Goal: Contribute content: Contribute content

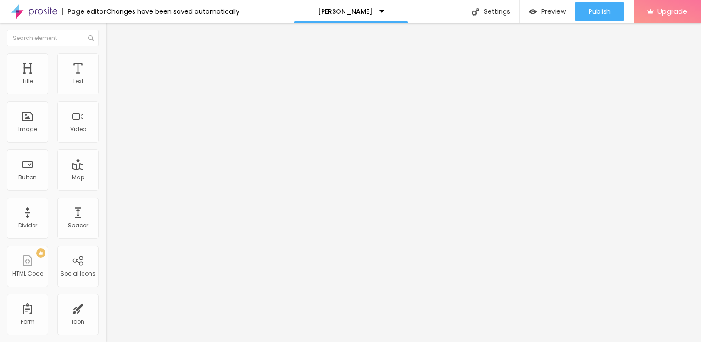
click at [106, 79] on span "Add image" at bounding box center [125, 75] width 38 height 8
click at [114, 62] on span "Style" at bounding box center [120, 60] width 13 height 8
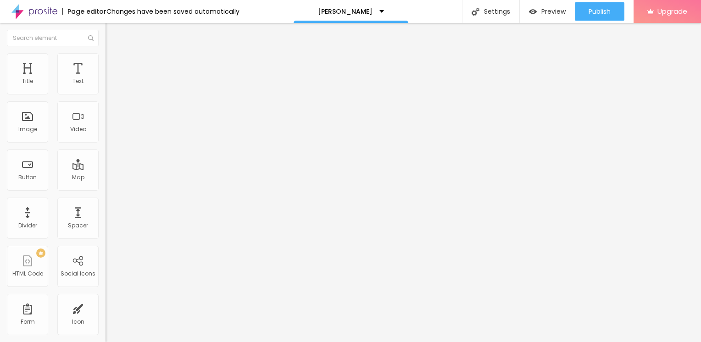
type input "95"
type input "90"
type input "85"
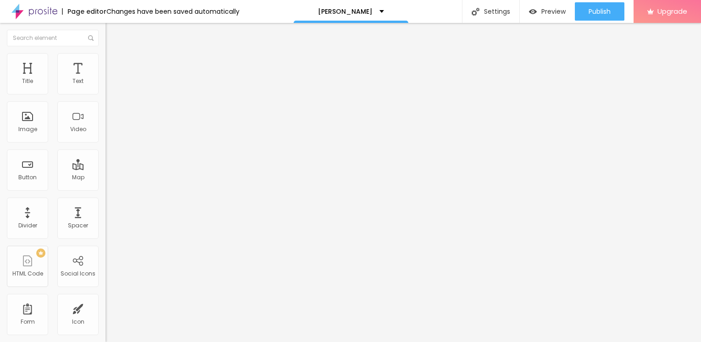
type input "85"
type input "80"
type input "70"
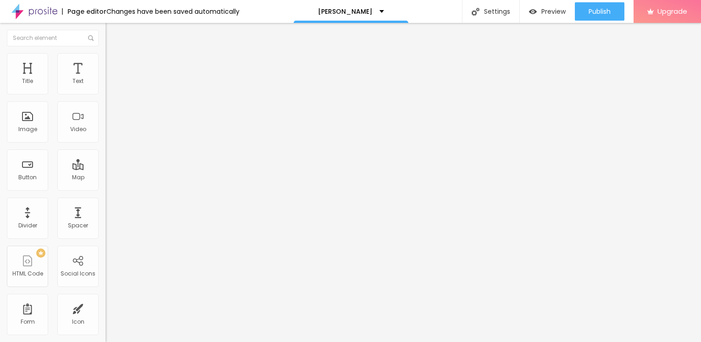
type input "60"
type input "55"
type input "50"
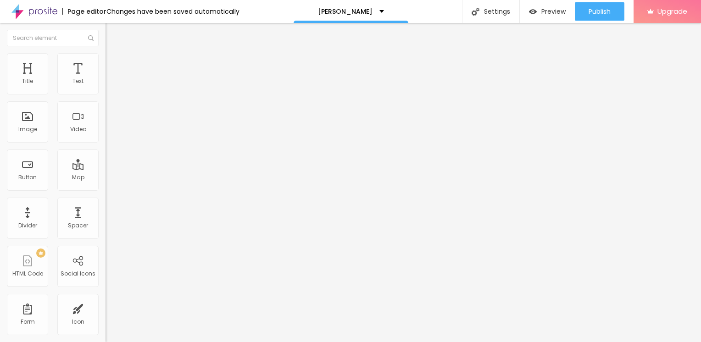
type input "50"
type input "45"
type input "40"
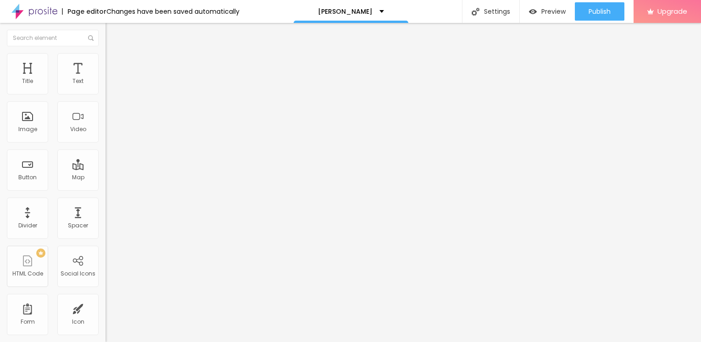
type input "35"
type input "25"
type input "10"
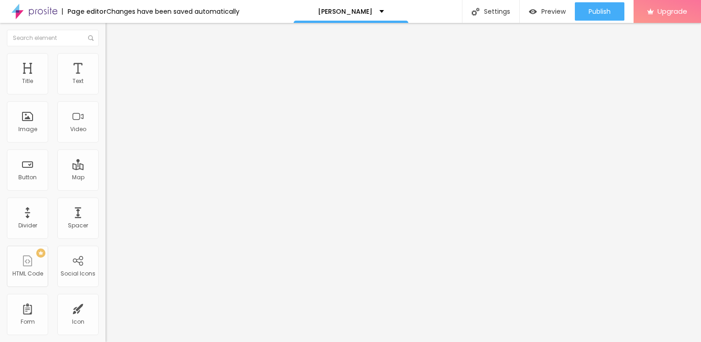
drag, startPoint x: 95, startPoint y: 99, endPoint x: -2, endPoint y: 95, distance: 97.4
type input "10"
click at [106, 94] on input "range" at bounding box center [135, 90] width 59 height 7
click at [112, 33] on div "Edit Image" at bounding box center [136, 33] width 48 height 7
drag, startPoint x: 435, startPoint y: 50, endPoint x: 430, endPoint y: 67, distance: 17.9
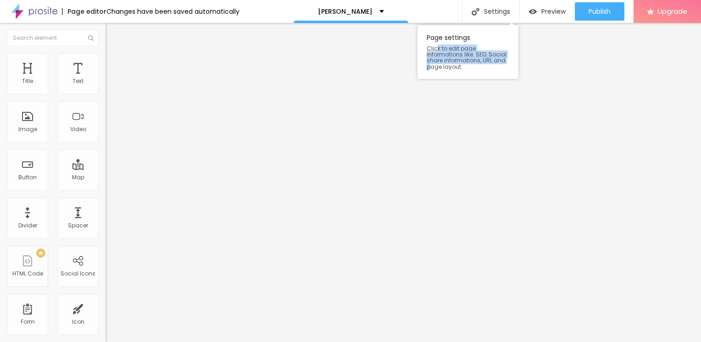
click at [430, 67] on span "Click to edit page informations like: SEO, Social share informations, URL and p…" at bounding box center [468, 57] width 83 height 24
click at [109, 85] on icon "button" at bounding box center [112, 83] width 6 height 6
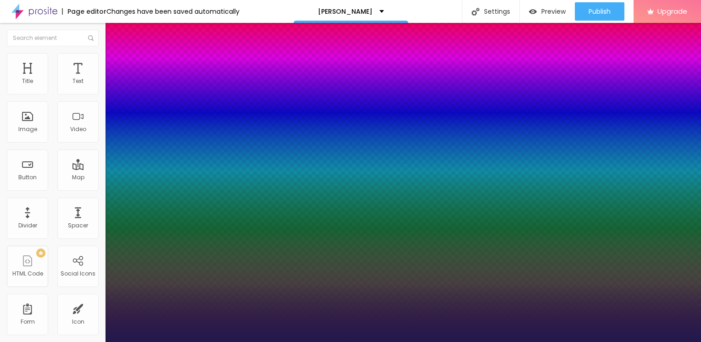
type input "1"
type input "14"
type input "1"
type input "15"
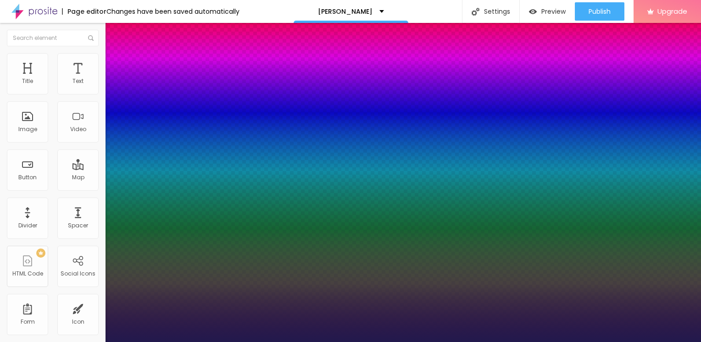
type input "15"
type input "1"
type input "16"
type input "1"
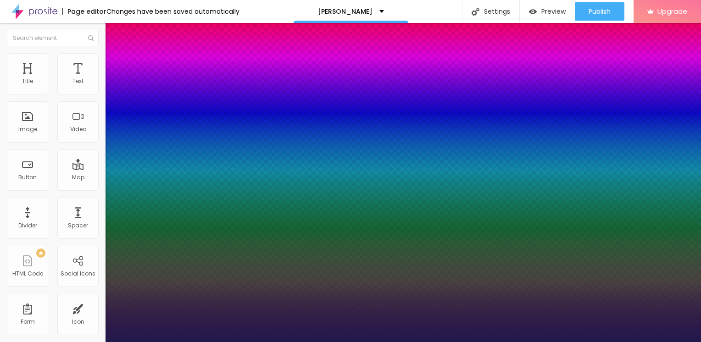
type input "17"
type input "1"
type input "18"
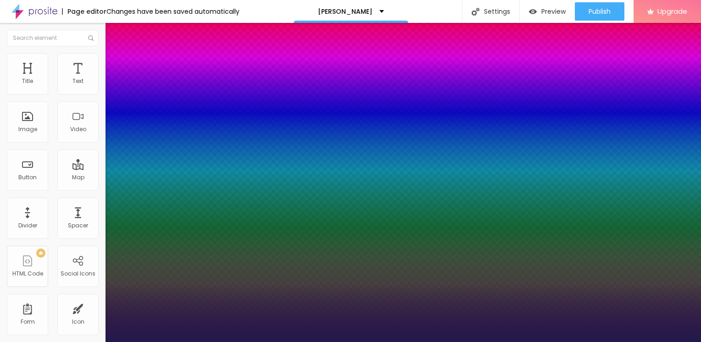
type input "1"
type input "19"
type input "1"
type input "20"
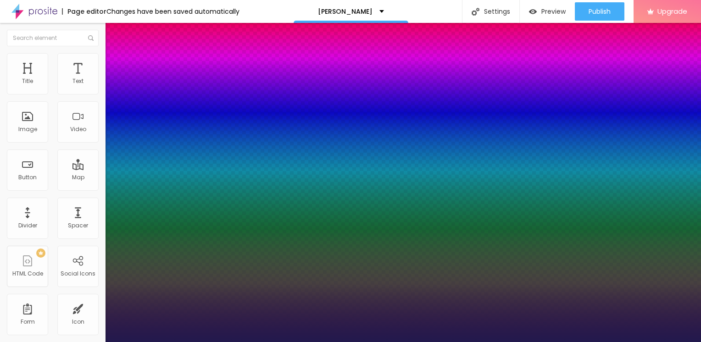
type input "20"
type input "1"
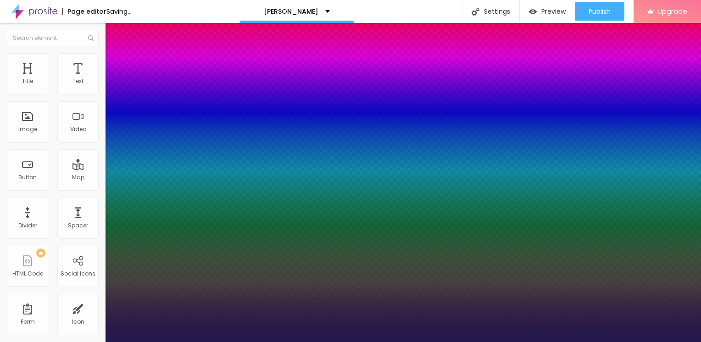
type input "21"
type input "1"
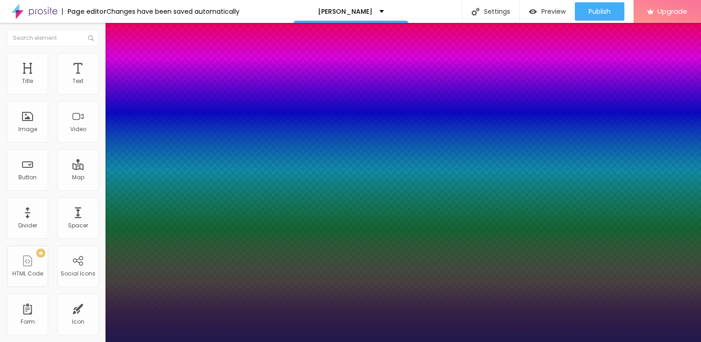
type input "22"
type input "1"
type input "23"
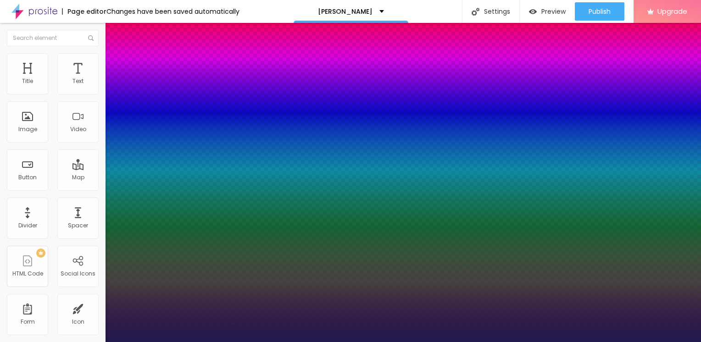
type input "1"
type input "24"
type input "1"
type input "25"
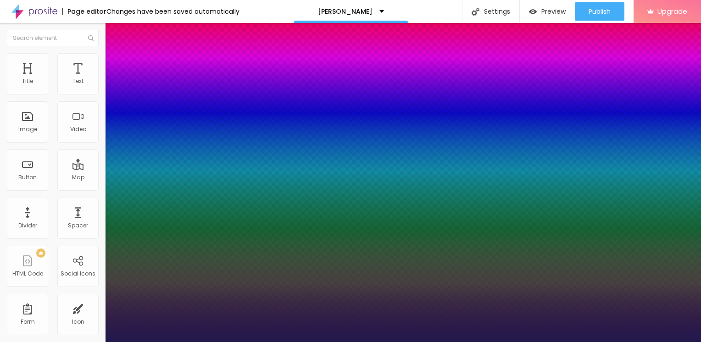
type input "25"
type input "1"
type input "26"
type input "1"
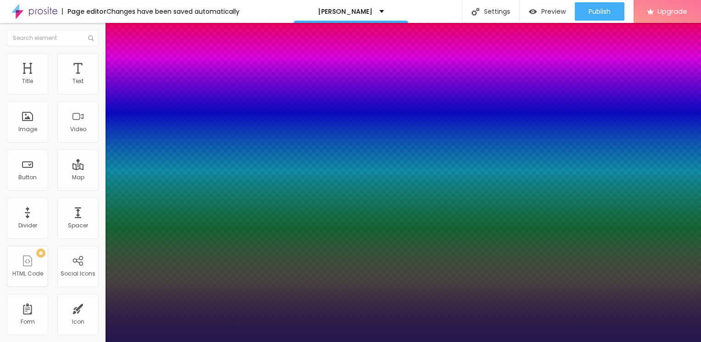
type input "27"
type input "1"
type input "28"
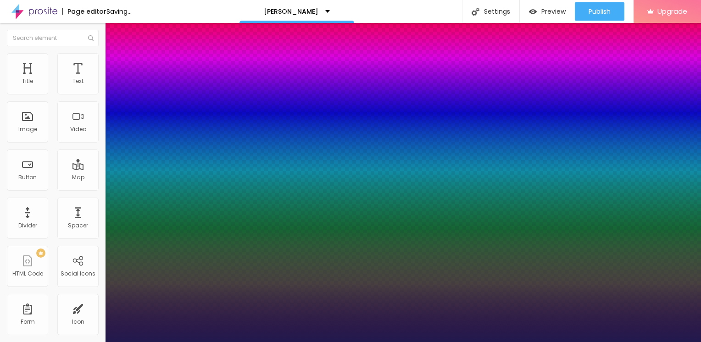
type input "1"
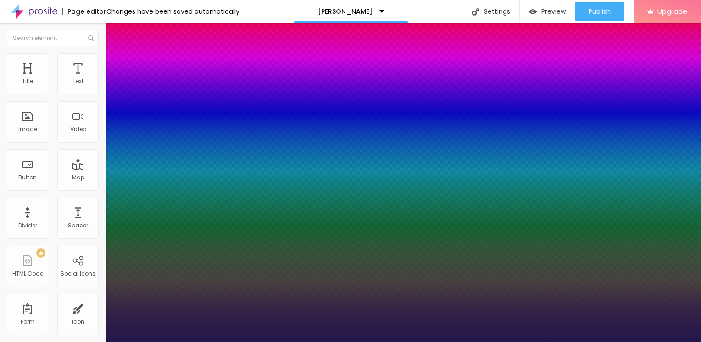
type input "32"
type input "1"
type input "33"
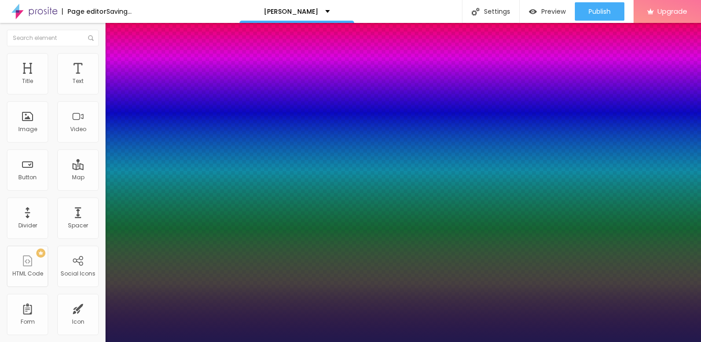
type input "1"
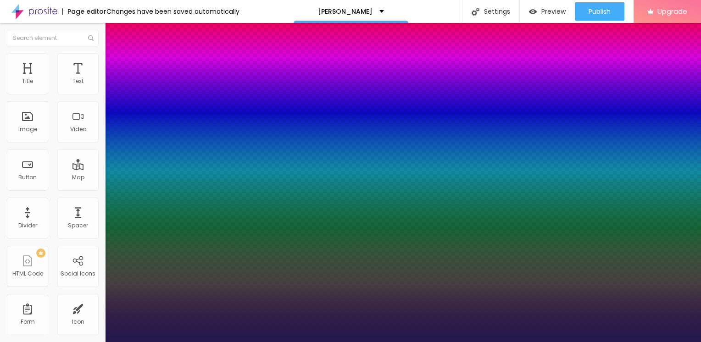
type input "34"
type input "1"
type input "37"
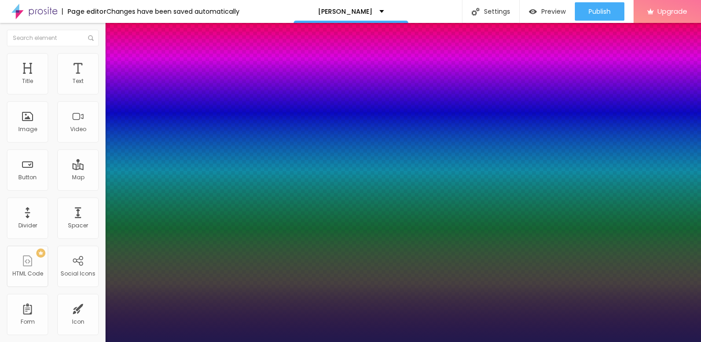
type input "1"
type input "39"
type input "1"
type input "38"
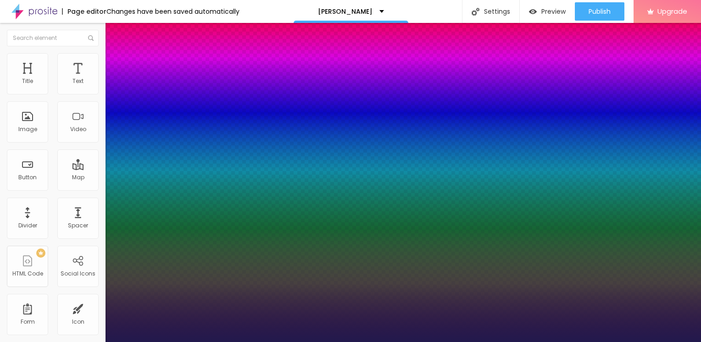
type input "38"
type input "1"
type input "37"
type input "1"
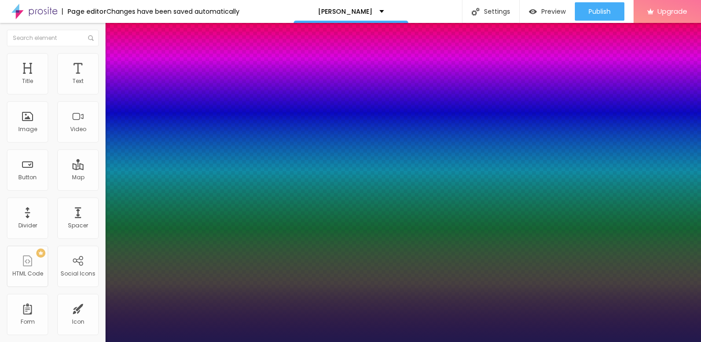
type input "36"
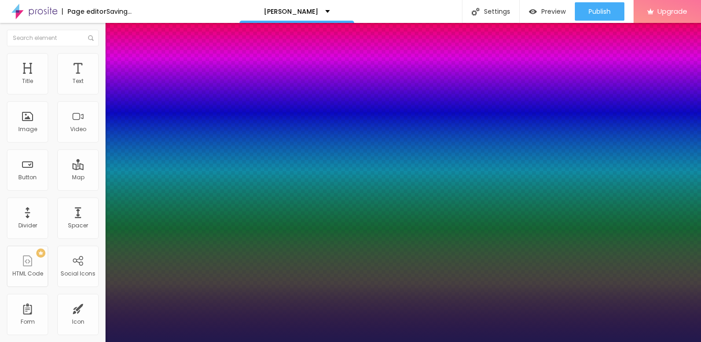
type input "1"
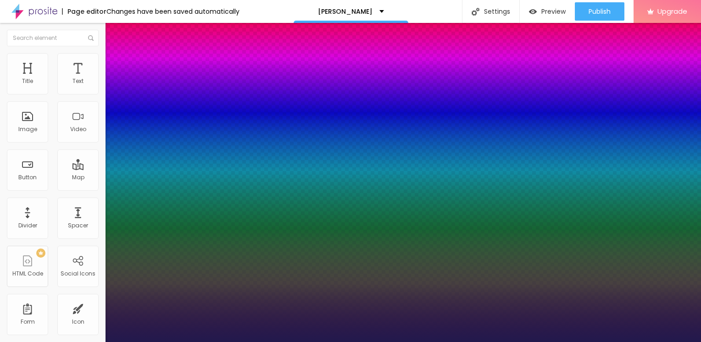
type input "35"
type input "1"
type input "34"
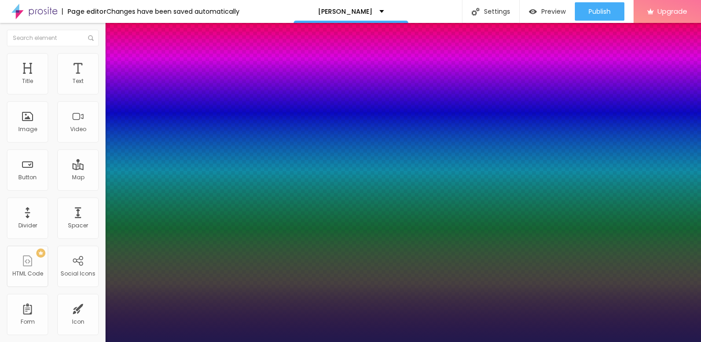
type input "1"
type input "33"
type input "1"
type input "32"
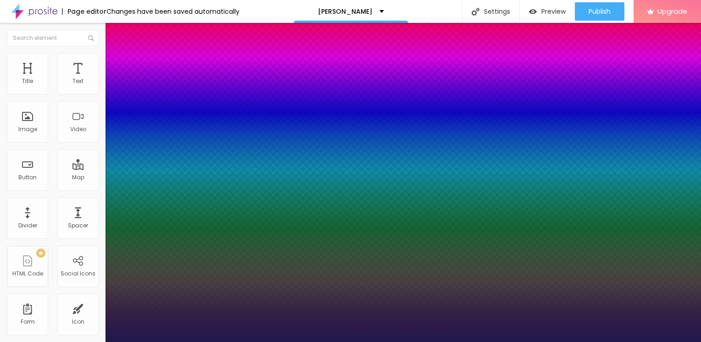
type input "32"
type input "1"
type input "31"
type input "1"
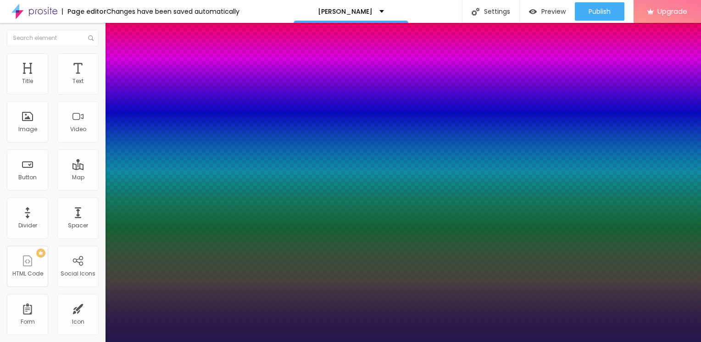
type input "30"
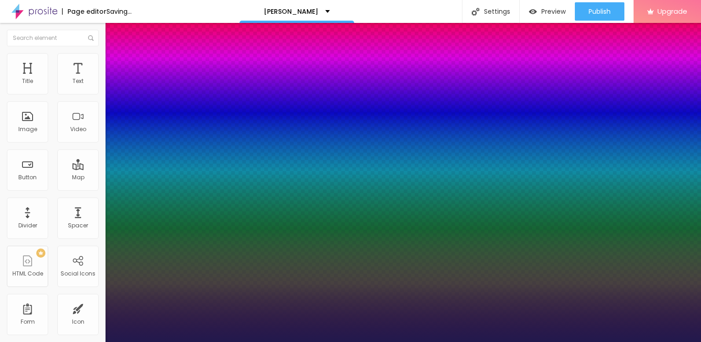
type input "1"
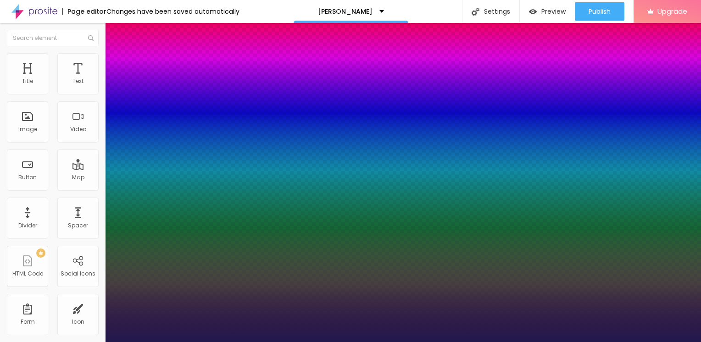
type input "29"
type input "1"
type input "28"
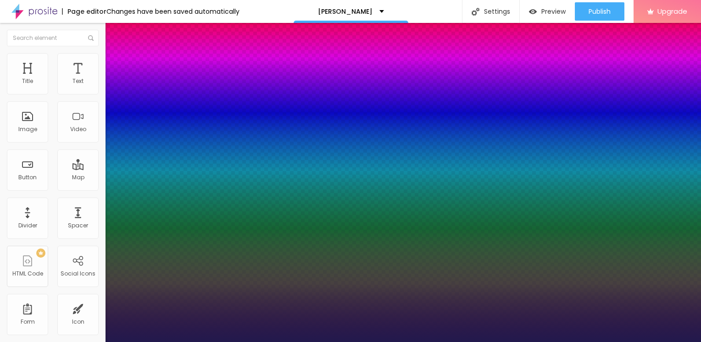
type input "1"
type input "27"
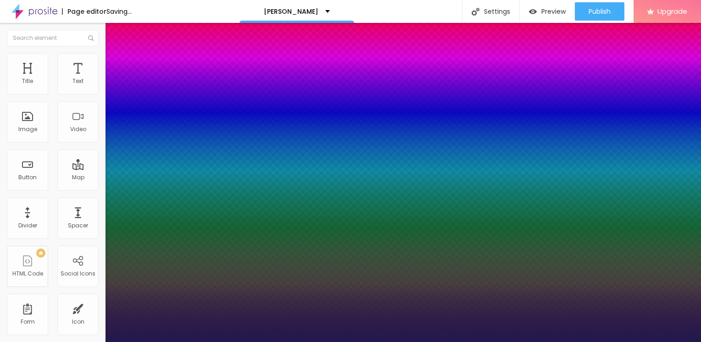
type input "1"
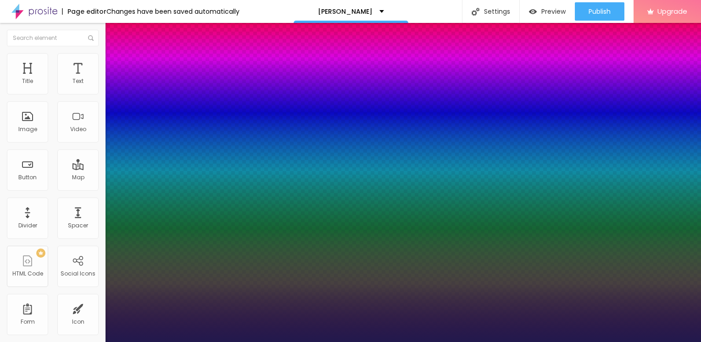
type input "26"
type input "1"
type input "25"
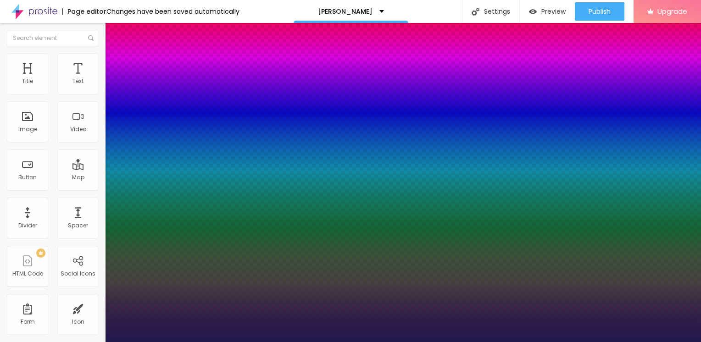
type input "1"
type input "24"
type input "1"
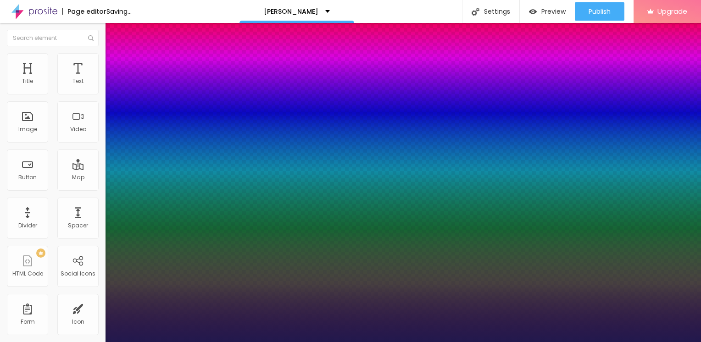
type input "23"
type input "1"
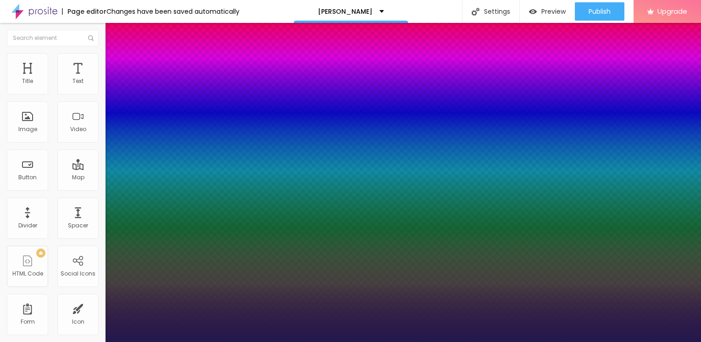
type input "22"
type input "1"
type input "21"
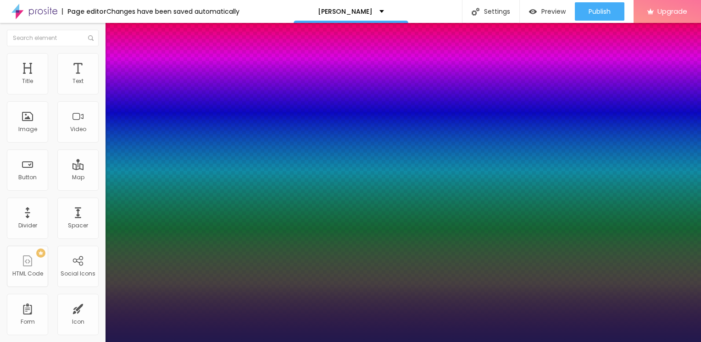
type input "1"
drag, startPoint x: 122, startPoint y: 156, endPoint x: 128, endPoint y: 152, distance: 6.8
type input "21"
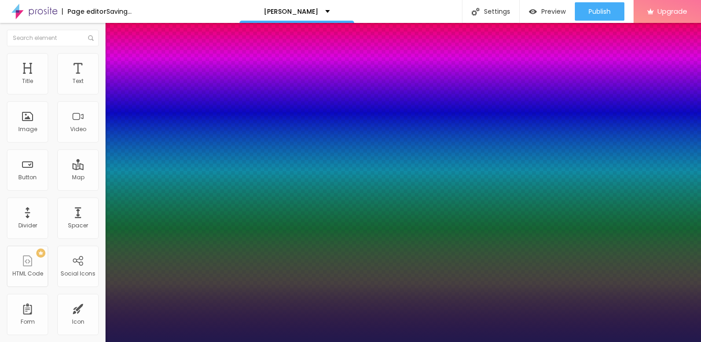
type input "1"
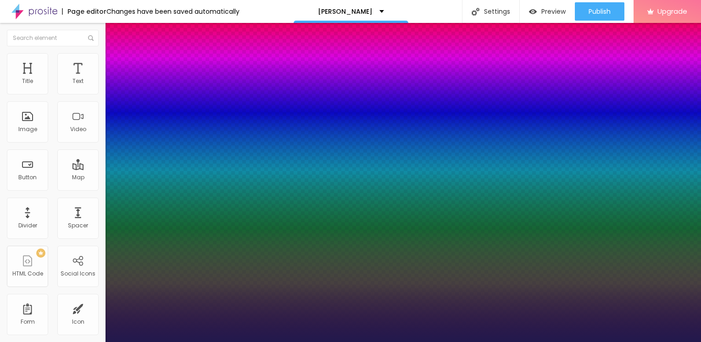
type input "20"
type input "1"
type input "21"
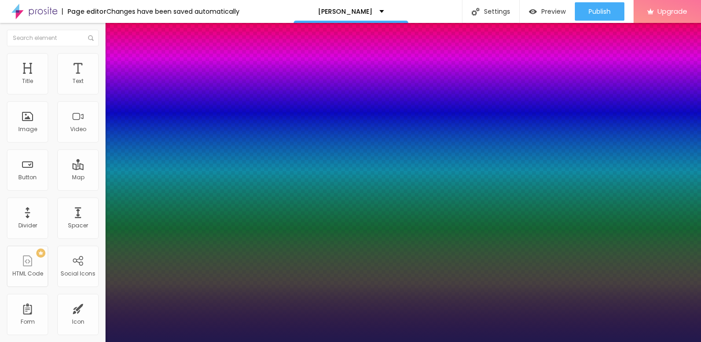
type input "1"
type input "22"
type input "1"
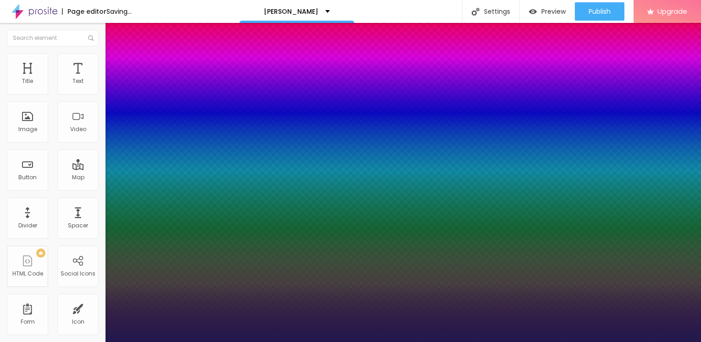
type input "23"
type input "1"
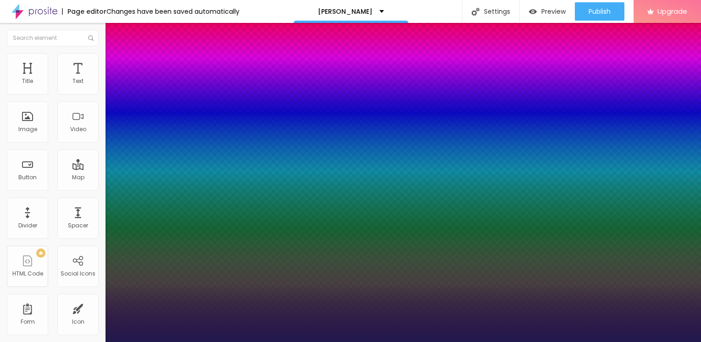
type input "24"
type input "1"
type input "25"
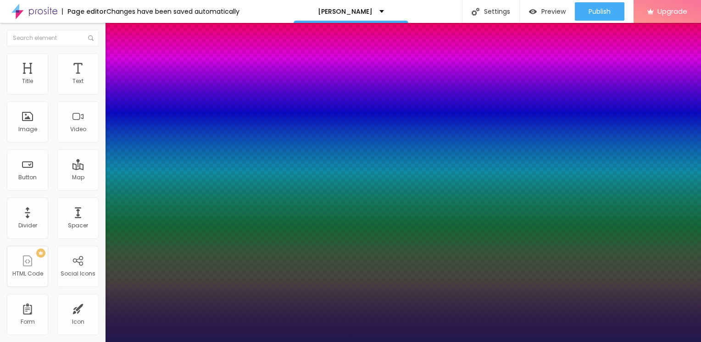
type input "1"
type input "26"
type input "1"
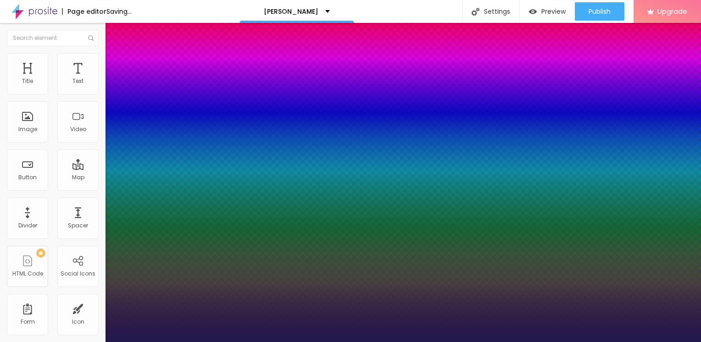
type input "26"
type input "1"
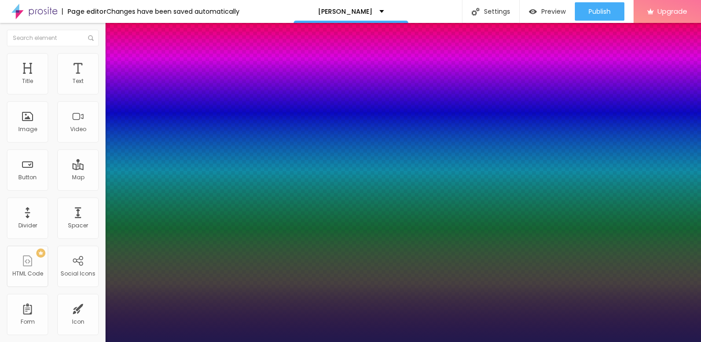
click at [29, 342] on div at bounding box center [350, 342] width 701 height 0
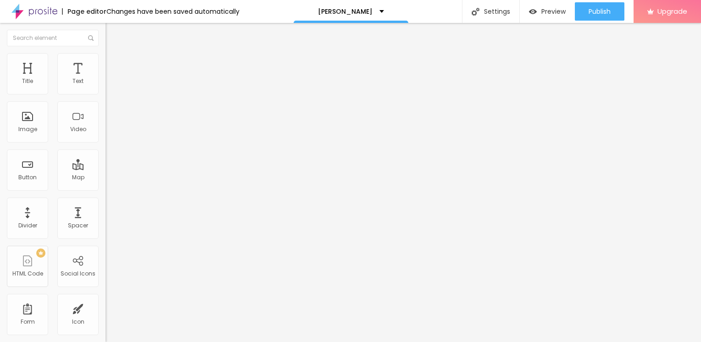
click at [113, 82] on icon "button" at bounding box center [114, 81] width 2 height 2
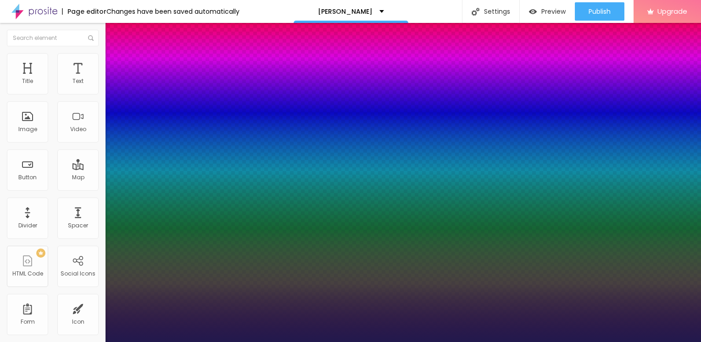
type input "1"
type input "25"
type input "1"
type input "24"
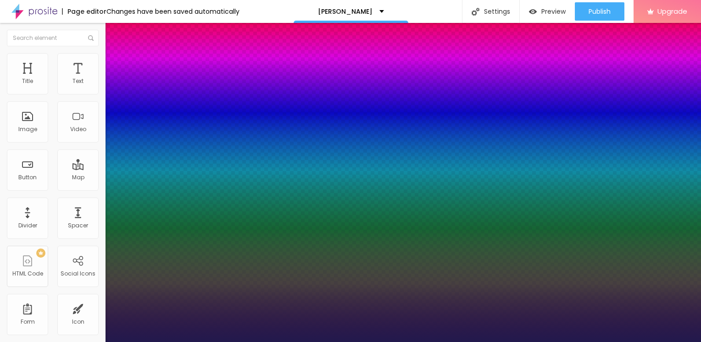
type input "24"
type input "1"
type input "23"
type input "1"
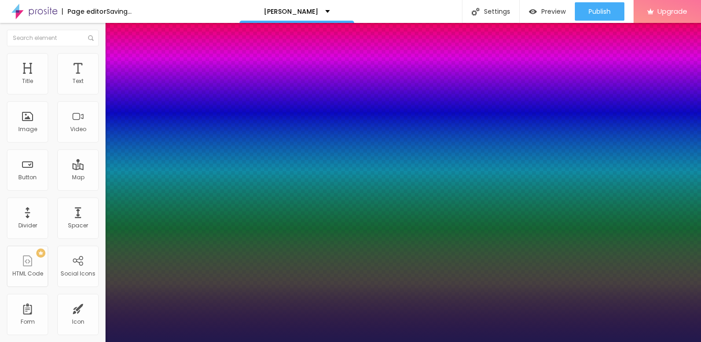
type input "22"
type input "1"
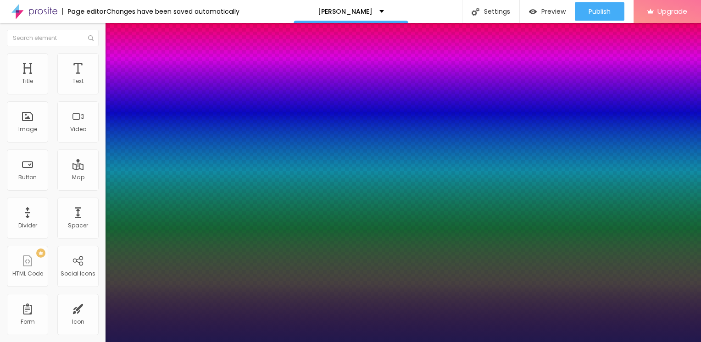
type input "21"
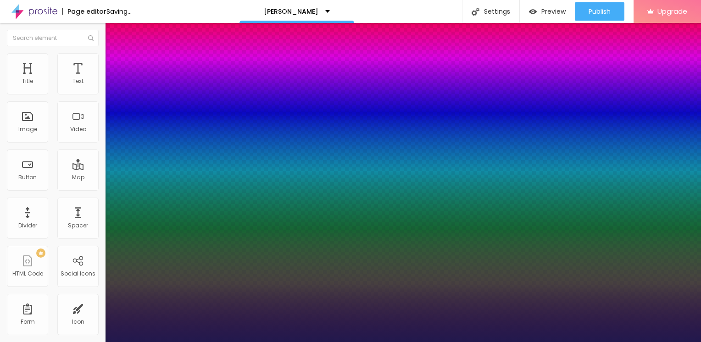
type input "1"
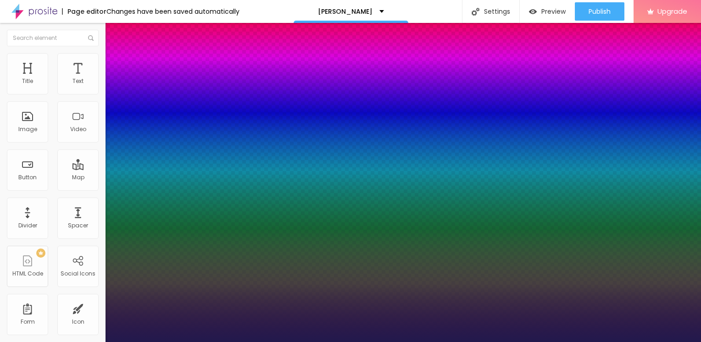
type input "22"
type input "1"
type input "23"
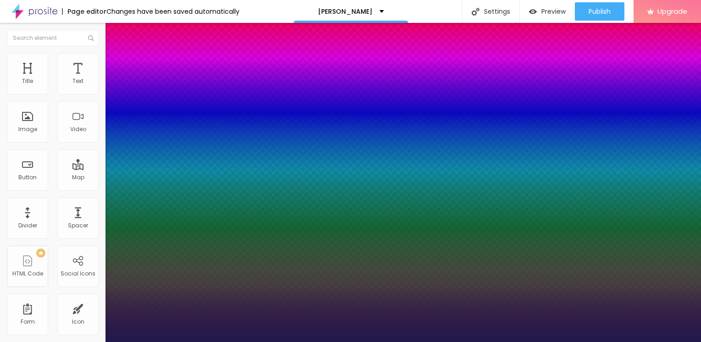
type input "1"
type input "24"
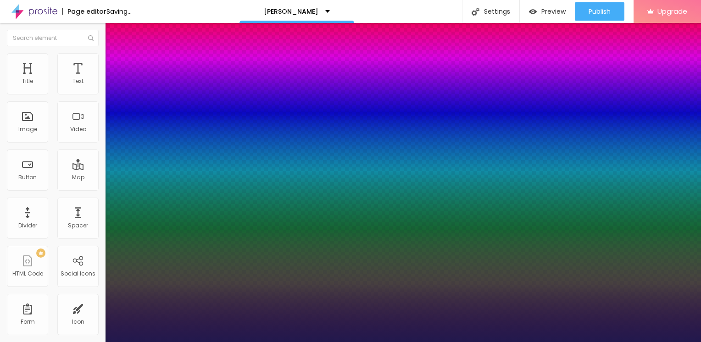
type input "1"
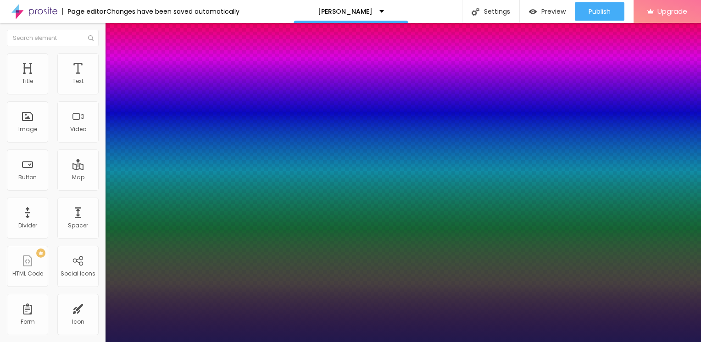
type input "25"
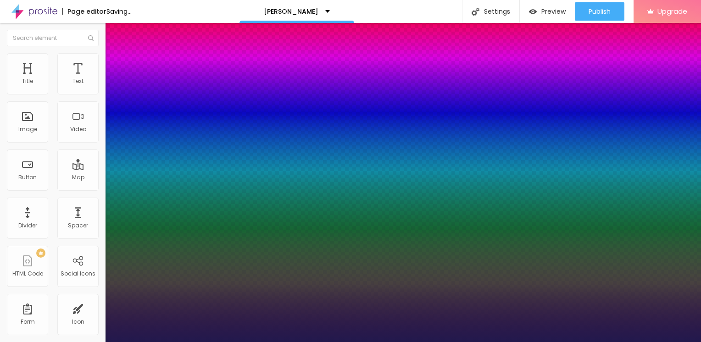
type input "1"
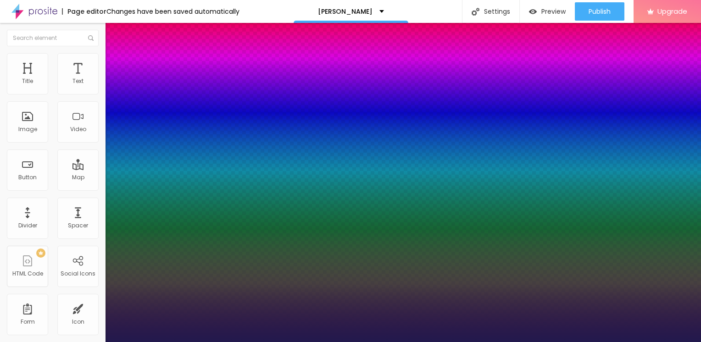
type input "25"
click at [37, 342] on div at bounding box center [350, 342] width 701 height 0
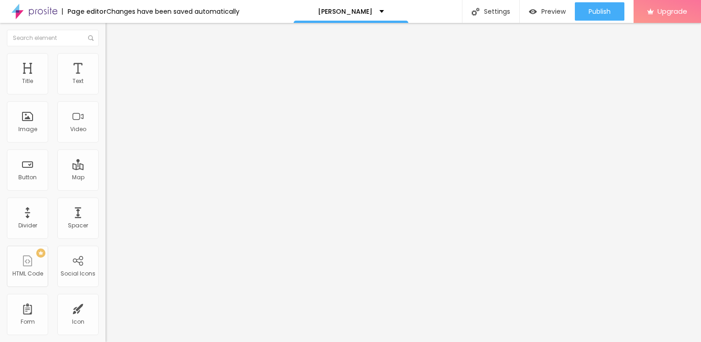
click at [112, 36] on div "Edit Text" at bounding box center [133, 33] width 42 height 7
click at [106, 86] on input "Click me" at bounding box center [161, 81] width 110 height 9
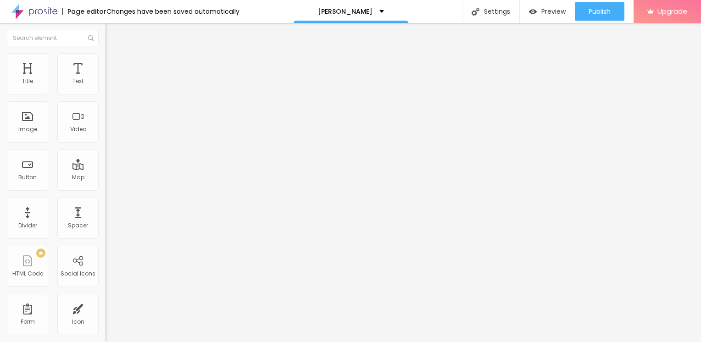
drag, startPoint x: 37, startPoint y: 105, endPoint x: 0, endPoint y: 100, distance: 37.1
click at [0, 100] on html "Page editor Changes have been saved automatically [PERSON_NAME] Settings Page s…" at bounding box center [350, 171] width 701 height 342
paste input "→ VIEW DOCUMENT HERE"
type input "→ VIEW DOCUMENT HERE"
click at [106, 189] on input "https://" at bounding box center [161, 184] width 110 height 9
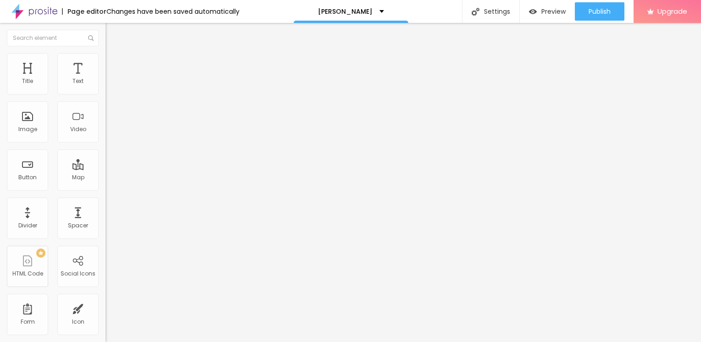
click at [106, 189] on input "https://" at bounding box center [161, 184] width 110 height 9
paste input "[URL][DOMAIN_NAME]"
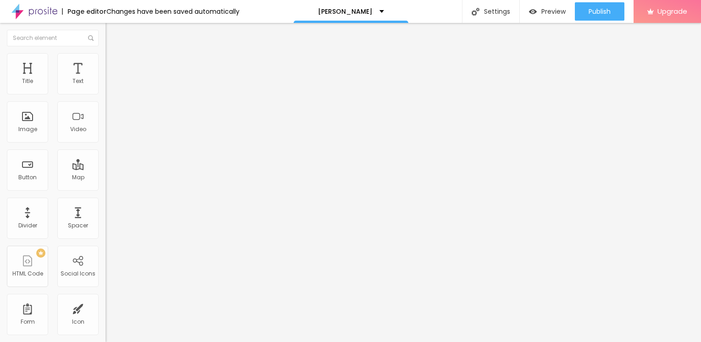
type input "[URL][DOMAIN_NAME]"
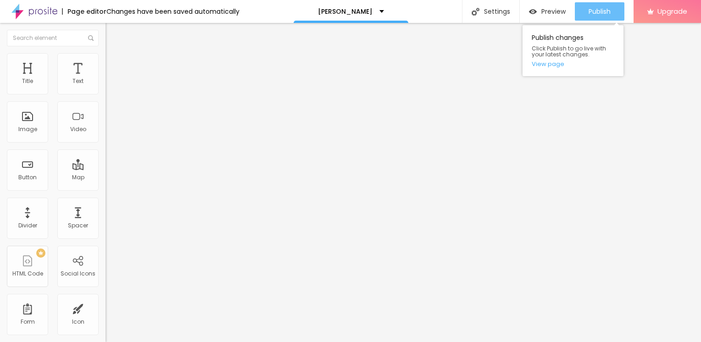
click at [592, 12] on span "Publish" at bounding box center [600, 11] width 22 height 7
